Goal: Navigation & Orientation: Find specific page/section

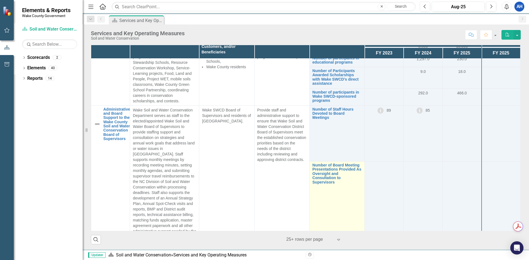
scroll to position [214, 0]
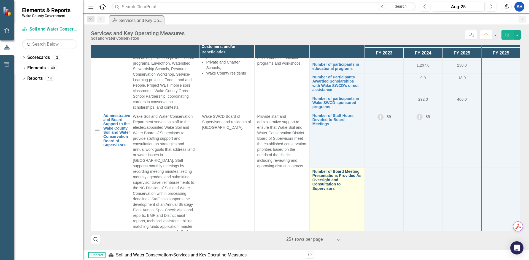
click at [326, 174] on link "Number of Board Meeting Presentations Provided As Oversight and Consultation to…" at bounding box center [336, 180] width 49 height 21
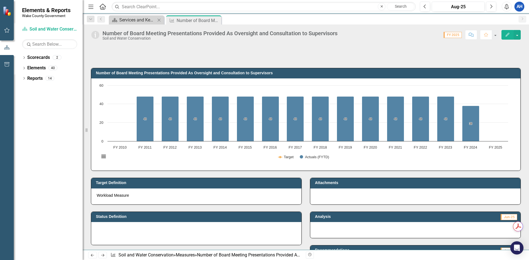
click at [147, 22] on div "Services and Key Operating Measures" at bounding box center [137, 20] width 36 height 7
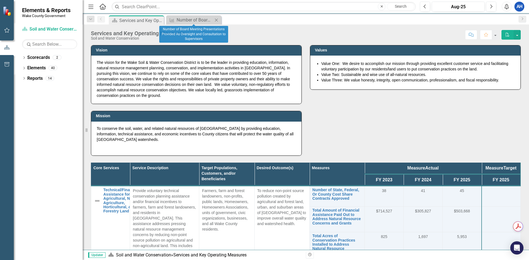
click at [216, 20] on icon "Close" at bounding box center [217, 20] width 6 height 4
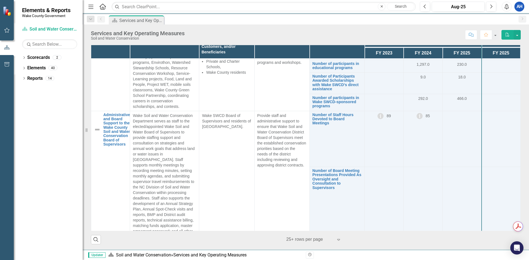
scroll to position [220, 0]
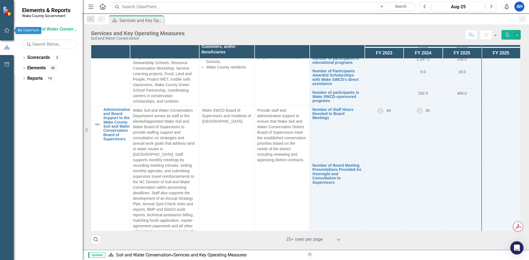
click at [5, 32] on icon "button" at bounding box center [7, 30] width 6 height 4
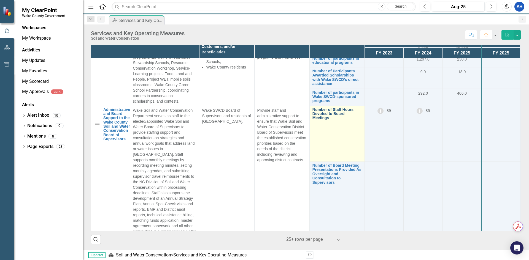
click at [327, 108] on link "Number of Staff Hours Devoted to Board Meetings" at bounding box center [336, 114] width 49 height 13
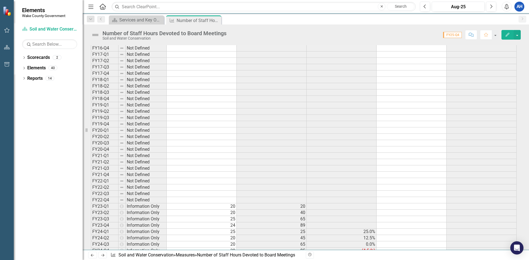
scroll to position [358, 0]
click at [125, 22] on div "Services and Key Operating Measures" at bounding box center [137, 20] width 36 height 7
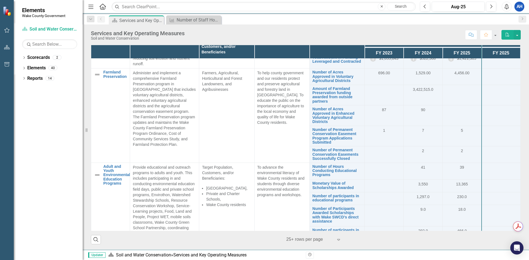
scroll to position [28, 0]
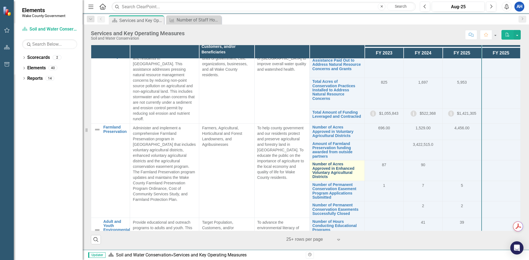
click at [317, 162] on link "Number of Acres Approved in Enhanced Voluntary Agricultural Districts" at bounding box center [336, 170] width 49 height 17
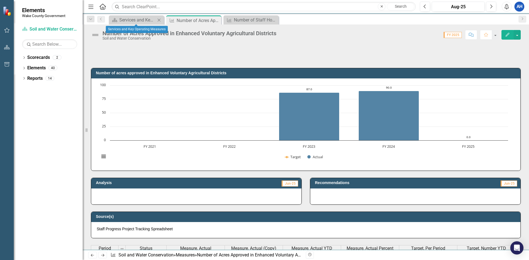
click at [163, 21] on div "Scorecard Services and Key Operating Measures Close" at bounding box center [136, 19] width 55 height 9
click at [127, 22] on div "Services and Key Operating Measures" at bounding box center [137, 20] width 36 height 7
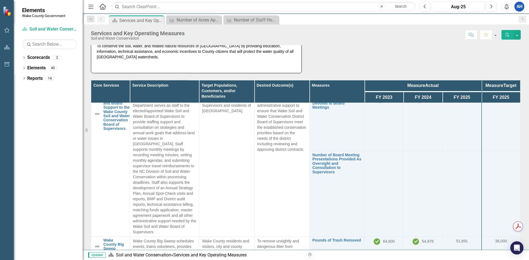
scroll to position [276, 0]
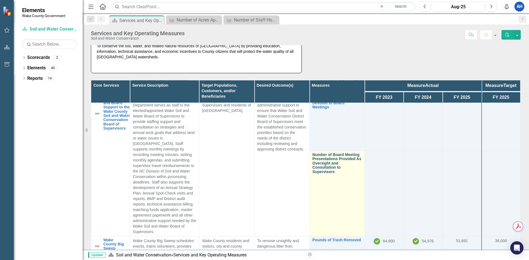
click at [315, 160] on link "Number of Board Meeting Presentations Provided As Oversight and Consultation to…" at bounding box center [336, 163] width 49 height 21
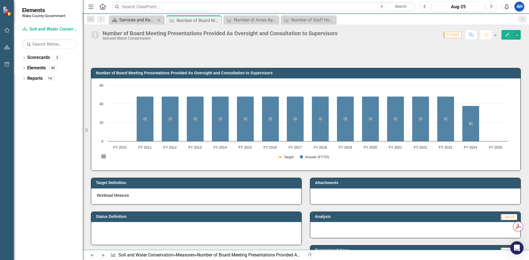
click at [123, 18] on div "Services and Key Operating Measures" at bounding box center [137, 20] width 36 height 7
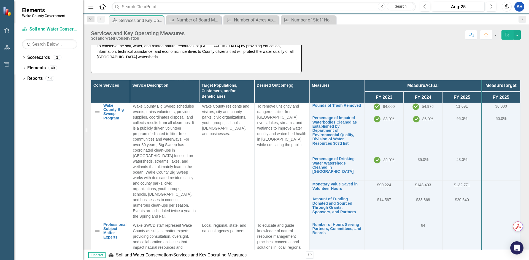
scroll to position [413, 0]
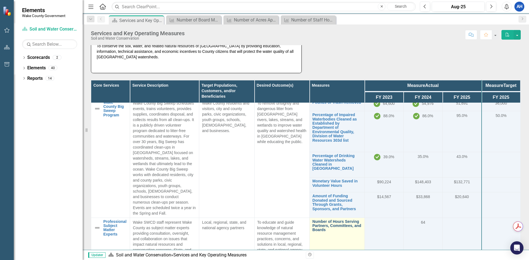
click at [319, 220] on link "Number of Hours Serving Partners, Committees, and Boards" at bounding box center [336, 226] width 49 height 13
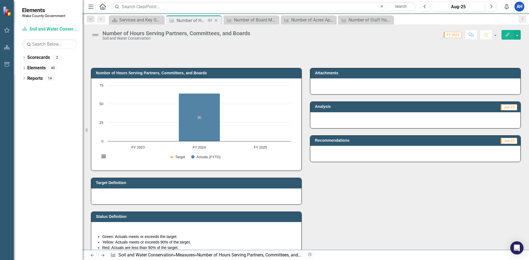
click at [217, 18] on div "Close" at bounding box center [216, 20] width 7 height 7
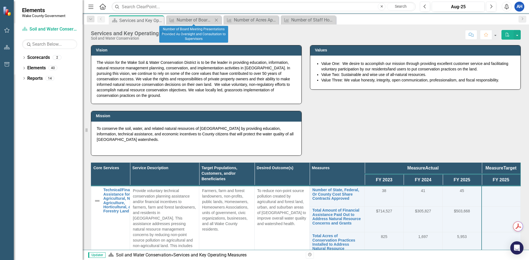
click at [217, 21] on icon "Close" at bounding box center [217, 20] width 6 height 4
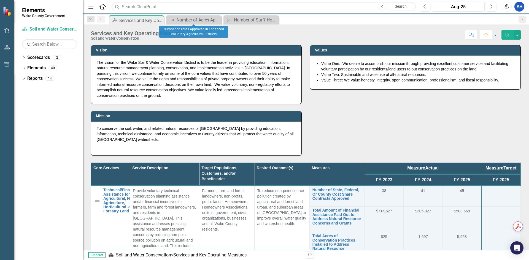
click at [0, 0] on icon "Close" at bounding box center [0, 0] width 0 height 0
click at [217, 21] on icon "Close" at bounding box center [217, 20] width 6 height 4
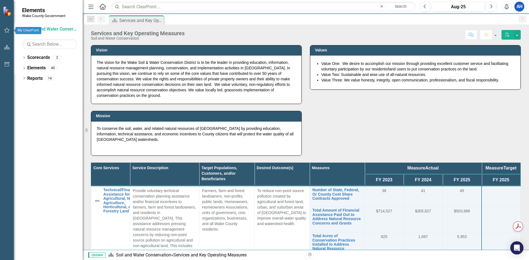
click at [6, 30] on icon "button" at bounding box center [7, 30] width 6 height 4
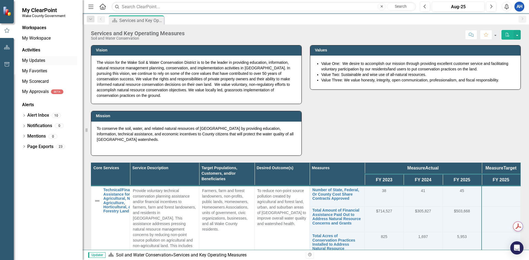
click at [34, 63] on link "My Updates" at bounding box center [49, 61] width 55 height 6
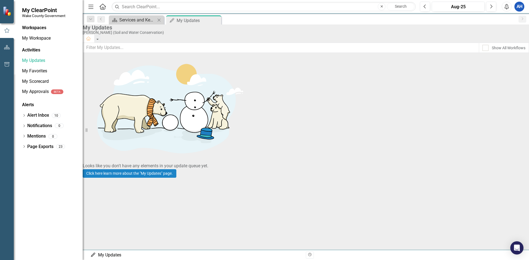
click at [129, 21] on div "Services and Key Operating Measures" at bounding box center [137, 20] width 36 height 7
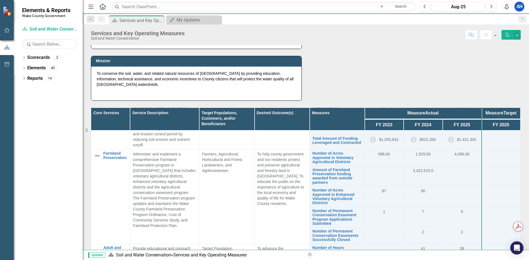
scroll to position [83, 0]
